Goal: Task Accomplishment & Management: Use online tool/utility

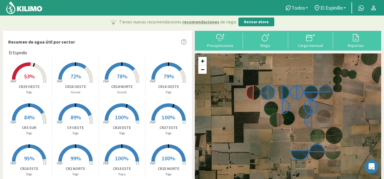
click at [28, 75] on span "53%" at bounding box center [29, 76] width 10 height 7
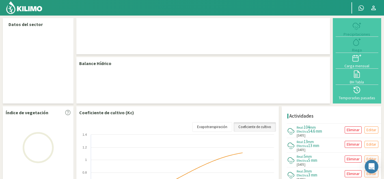
select select "12: Object"
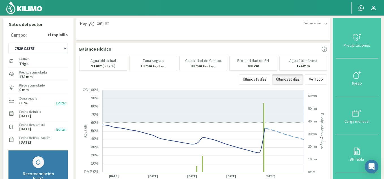
click at [351, 82] on div "Riego" at bounding box center [356, 83] width 39 height 4
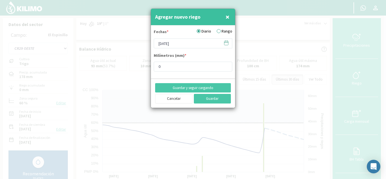
click at [221, 30] on label "Rango" at bounding box center [225, 31] width 16 height 6
click at [0, 0] on input "Rango" at bounding box center [0, 0] width 0 height 0
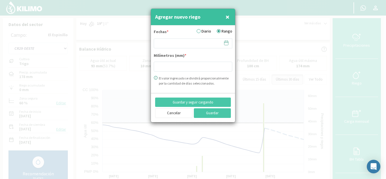
click at [227, 41] on icon at bounding box center [226, 42] width 5 height 5
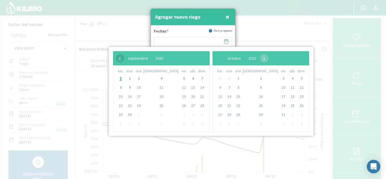
click at [120, 58] on span "‹" at bounding box center [120, 58] width 8 height 8
click at [157, 105] on span "21" at bounding box center [161, 105] width 9 height 9
click at [189, 105] on span "23" at bounding box center [193, 105] width 9 height 9
type input "[DATE] - [DATE]"
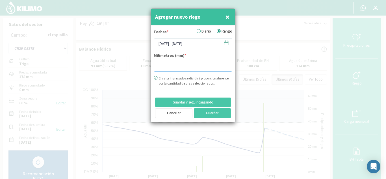
click at [168, 65] on input "number" at bounding box center [193, 67] width 79 height 10
type input "20.38"
click at [217, 116] on button "Guardar" at bounding box center [212, 113] width 37 height 10
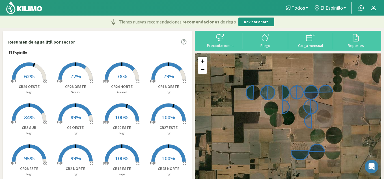
click at [75, 66] on icon at bounding box center [72, 70] width 28 height 17
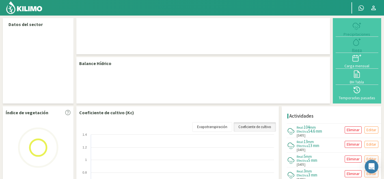
select select "11: Object"
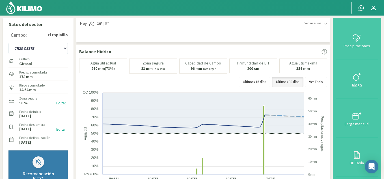
click at [351, 77] on div at bounding box center [356, 76] width 39 height 9
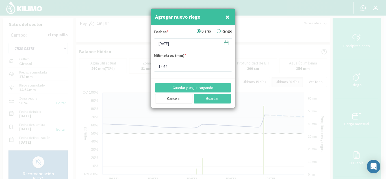
click at [226, 45] on icon at bounding box center [226, 42] width 5 height 5
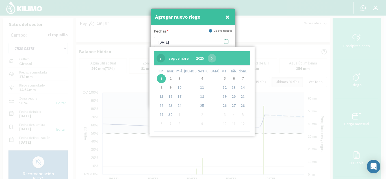
click at [159, 59] on span "‹" at bounding box center [161, 58] width 8 height 8
click at [220, 106] on span "22" at bounding box center [224, 105] width 9 height 9
type input "[DATE]"
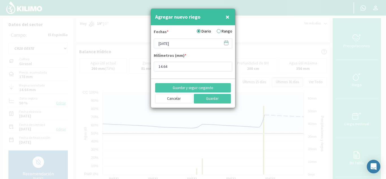
click at [223, 30] on label "Rango" at bounding box center [225, 31] width 16 height 6
click at [0, 0] on input "Rango" at bounding box center [0, 0] width 0 height 0
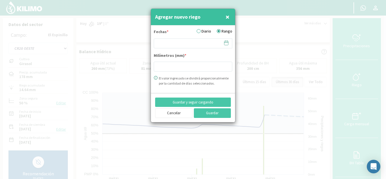
click at [226, 40] on icon at bounding box center [226, 42] width 5 height 5
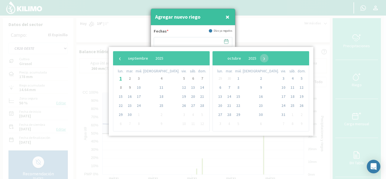
click at [122, 105] on span "22" at bounding box center [120, 105] width 9 height 9
click at [120, 61] on span "‹" at bounding box center [120, 58] width 8 height 8
click at [180, 106] on span "22" at bounding box center [184, 105] width 9 height 9
click at [132, 116] on span "26" at bounding box center [129, 114] width 9 height 9
type input "[DATE] - [DATE]"
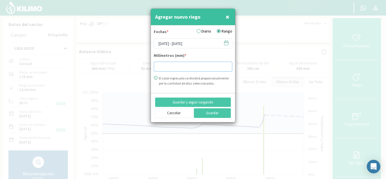
click at [159, 64] on input "number" at bounding box center [193, 67] width 79 height 10
type input "30.74"
click at [204, 113] on button "Guardar" at bounding box center [212, 113] width 37 height 10
